Goal: Task Accomplishment & Management: Manage account settings

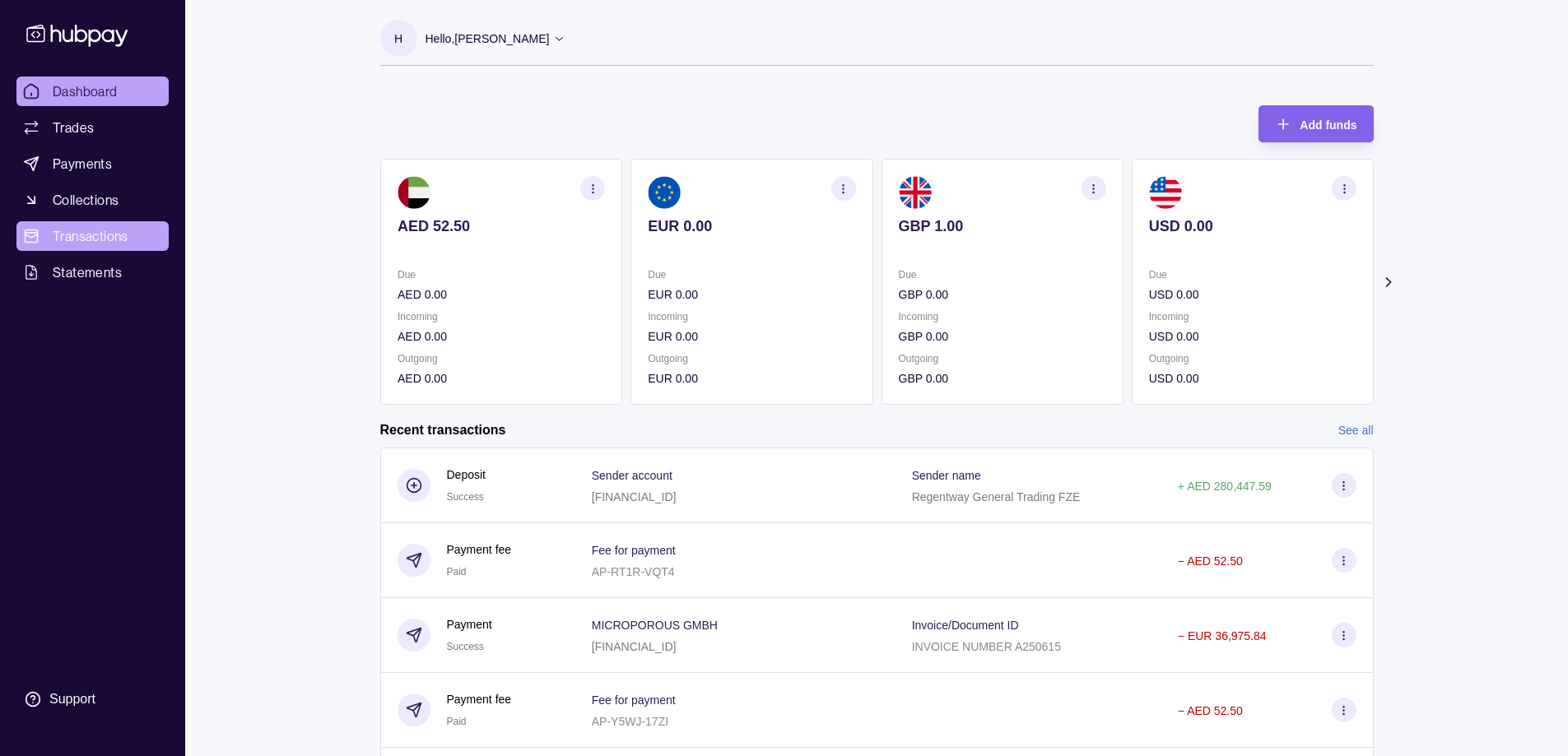
click at [110, 242] on span "Transactions" at bounding box center [90, 236] width 76 height 20
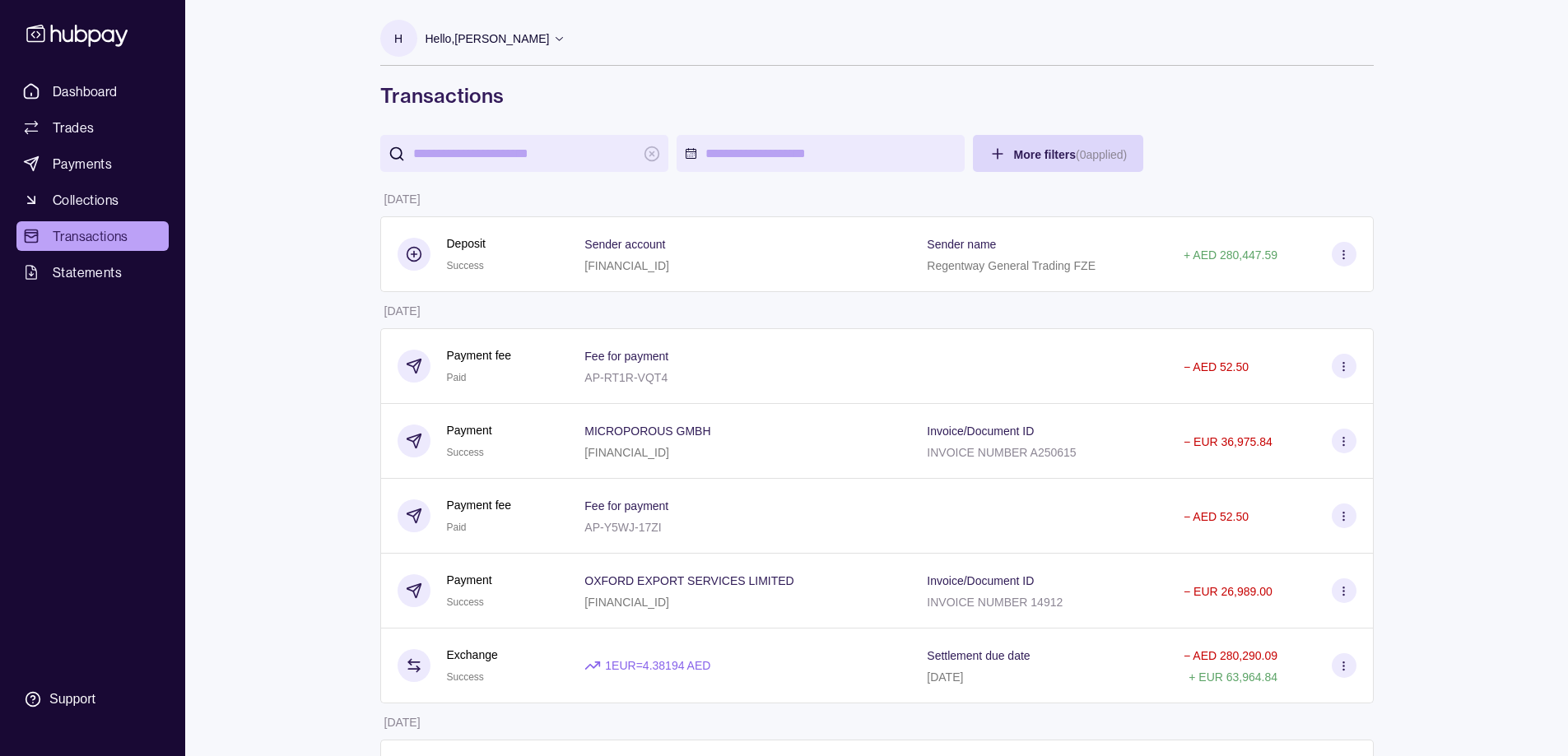
click at [508, 34] on p "Hello, [PERSON_NAME]" at bounding box center [488, 38] width 124 height 18
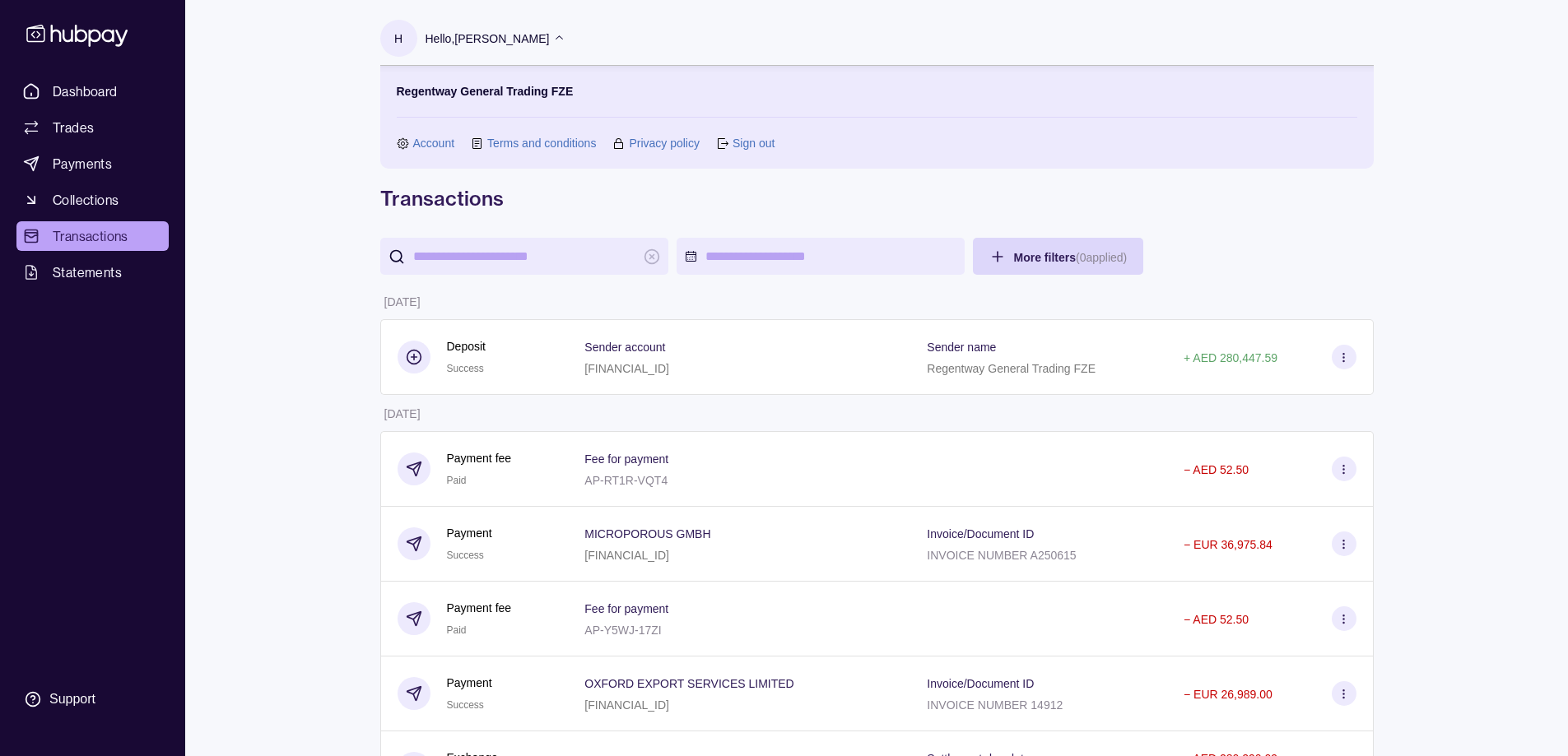
click at [720, 143] on icon at bounding box center [722, 144] width 13 height 13
click at [743, 139] on link "Sign out" at bounding box center [753, 143] width 42 height 18
